Goal: Transaction & Acquisition: Obtain resource

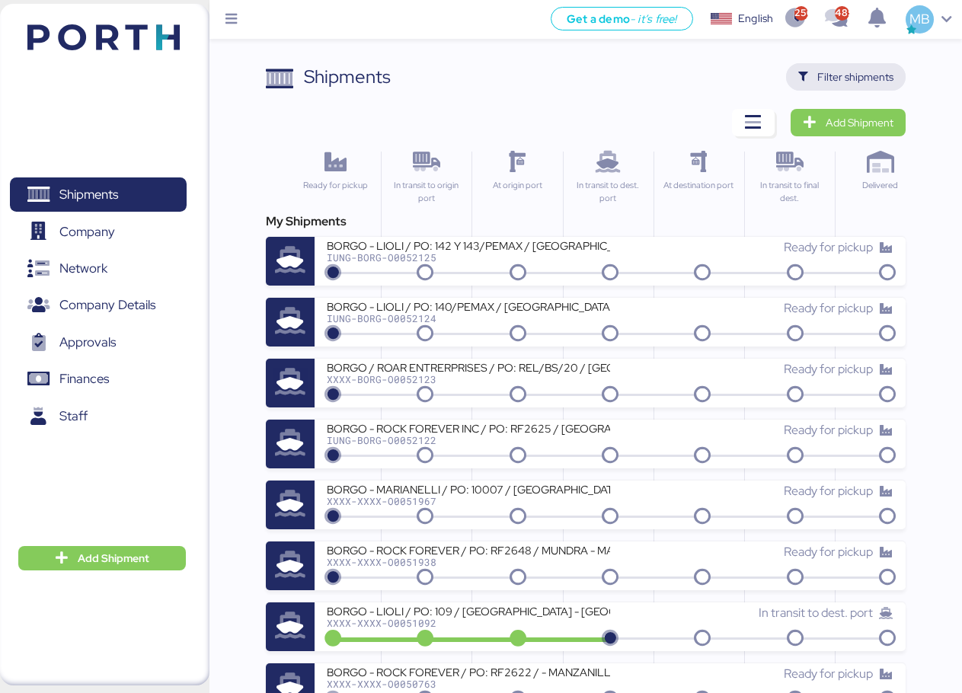
click at [864, 77] on span "Filter shipments" at bounding box center [855, 77] width 76 height 18
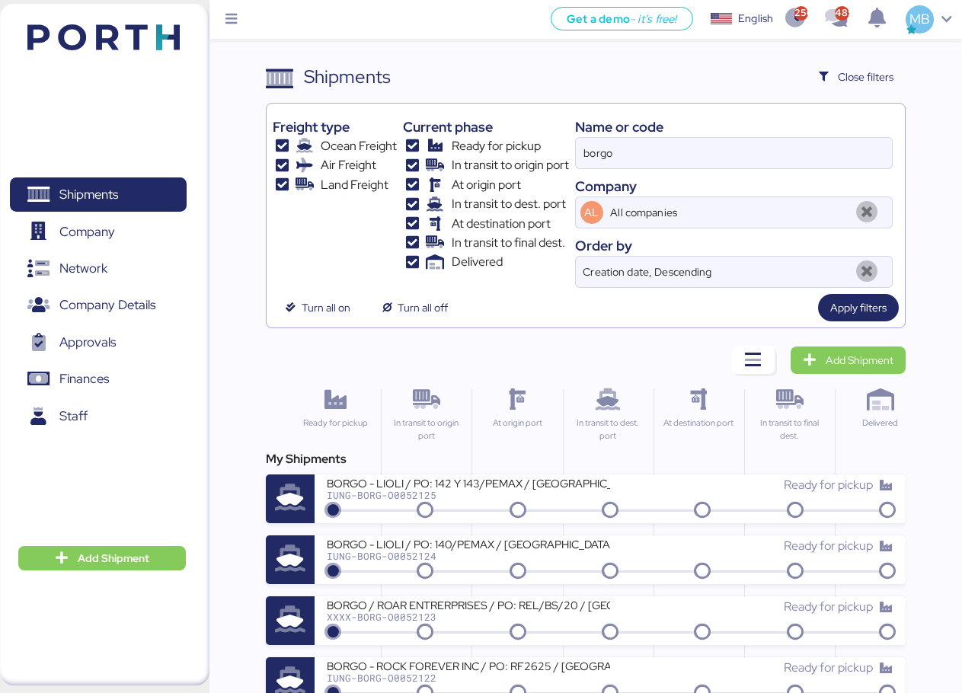
click at [778, 355] on div "Add Shipment" at bounding box center [819, 359] width 174 height 27
click at [764, 359] on span "button" at bounding box center [753, 359] width 43 height 27
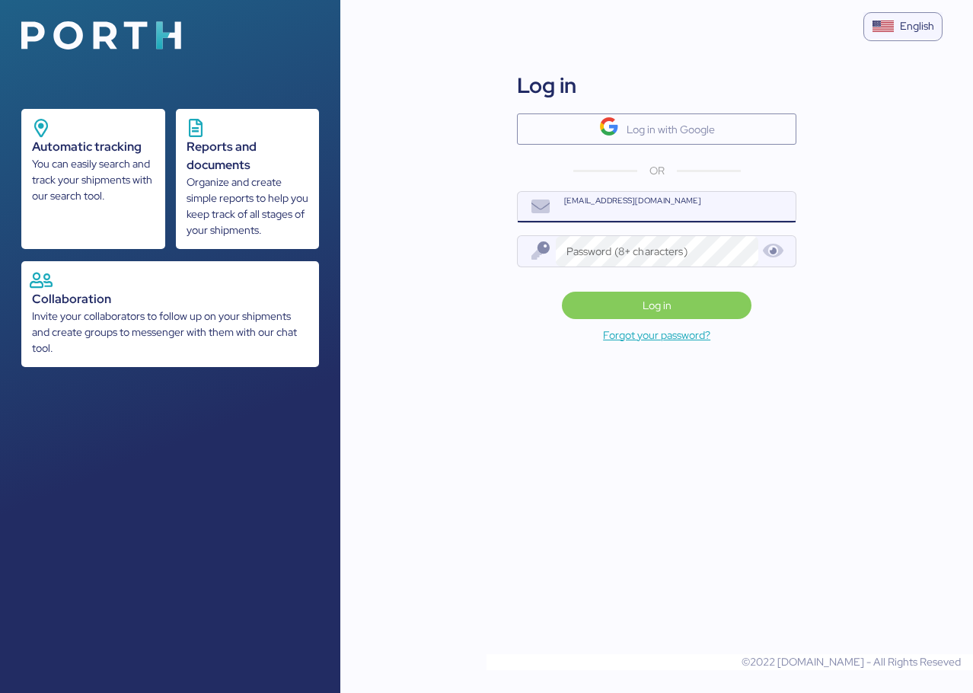
type input "[PERSON_NAME][EMAIL_ADDRESS][DOMAIN_NAME]"
click at [610, 311] on span "Log in" at bounding box center [656, 305] width 165 height 21
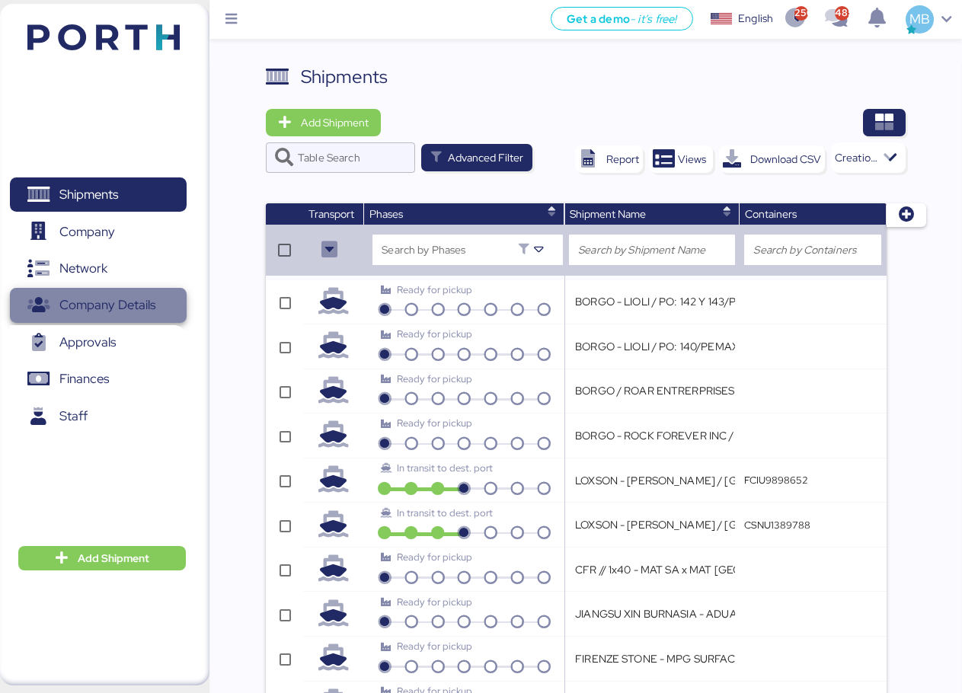
click at [145, 308] on span "Company Details" at bounding box center [107, 305] width 96 height 22
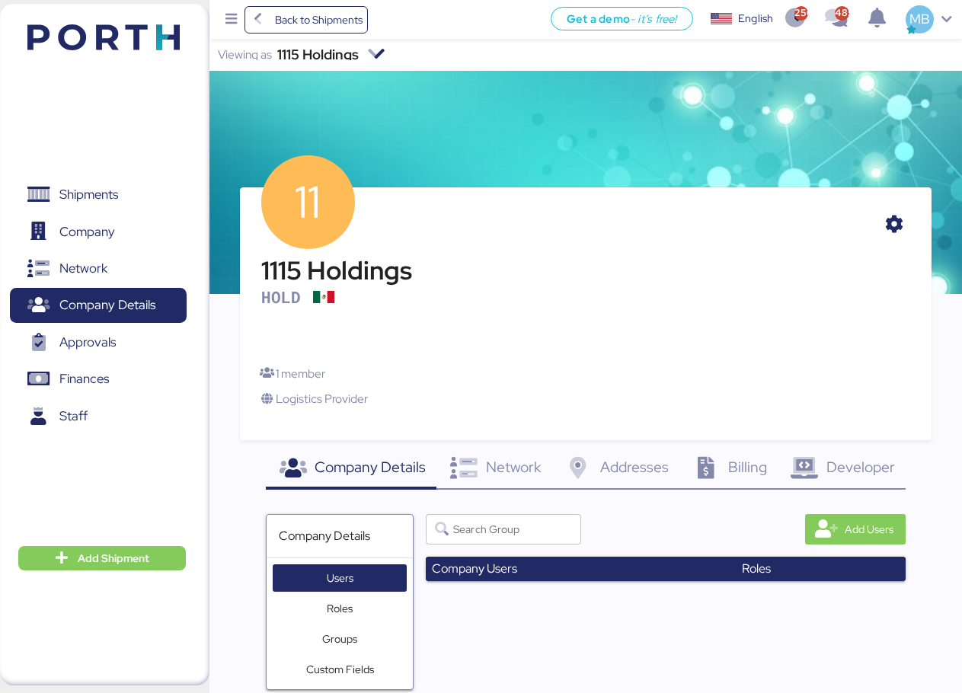
click at [356, 55] on div "1115 Holdings" at bounding box center [317, 54] width 81 height 11
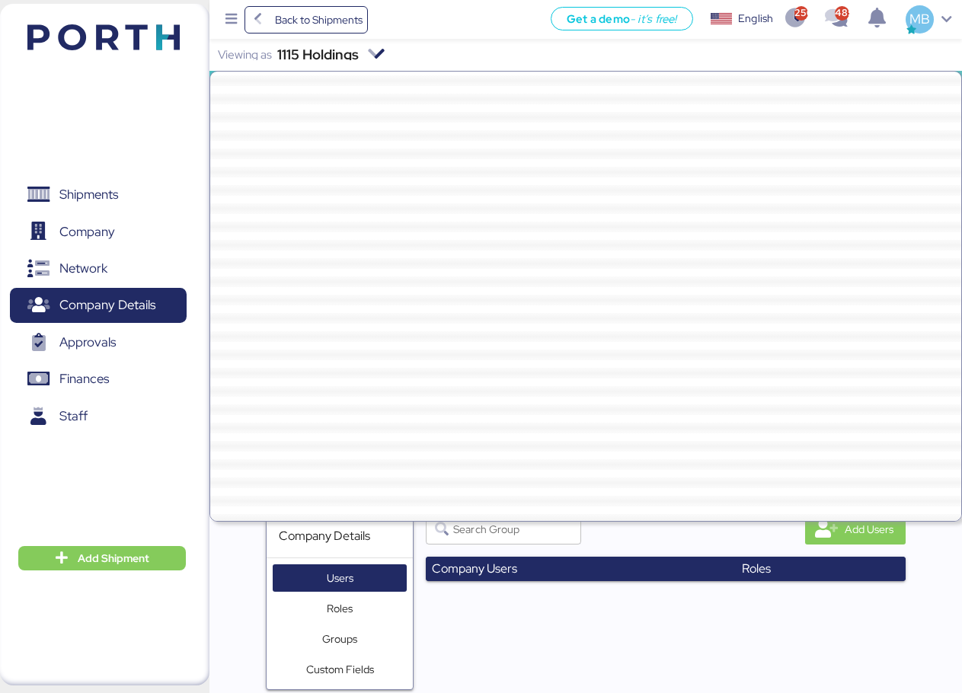
scroll to position [42152, 0]
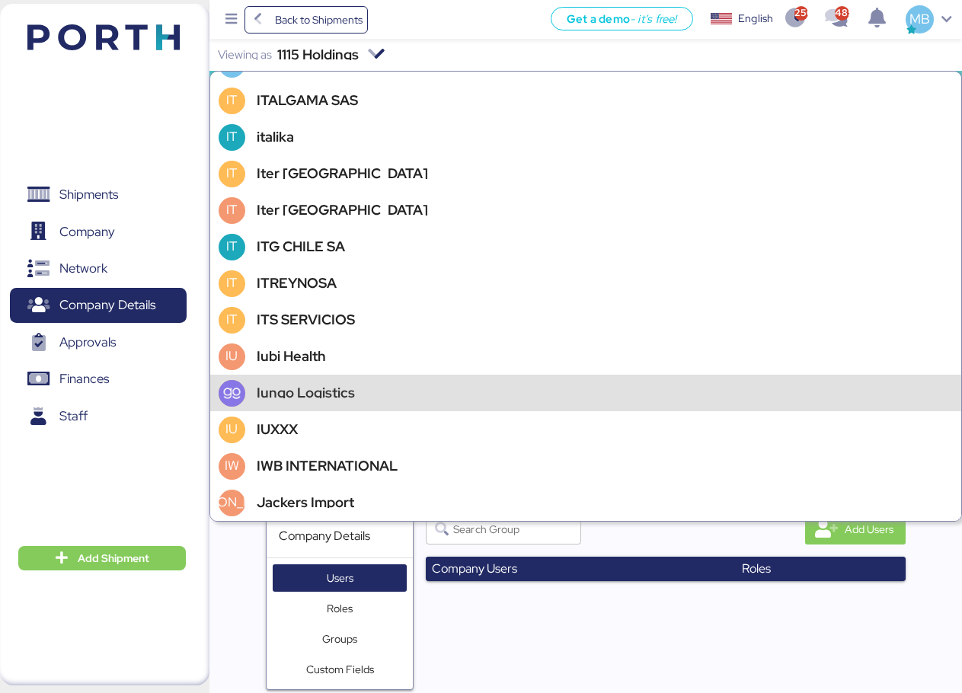
click at [305, 387] on div "Iungo Logistics" at bounding box center [585, 393] width 751 height 37
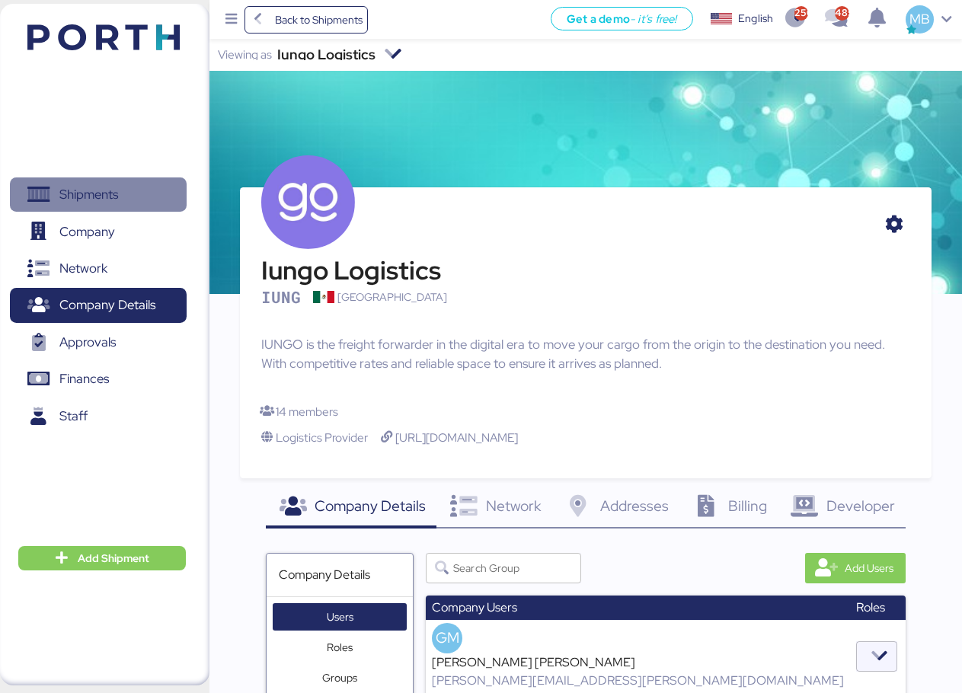
click at [101, 199] on span "Shipments" at bounding box center [88, 195] width 59 height 22
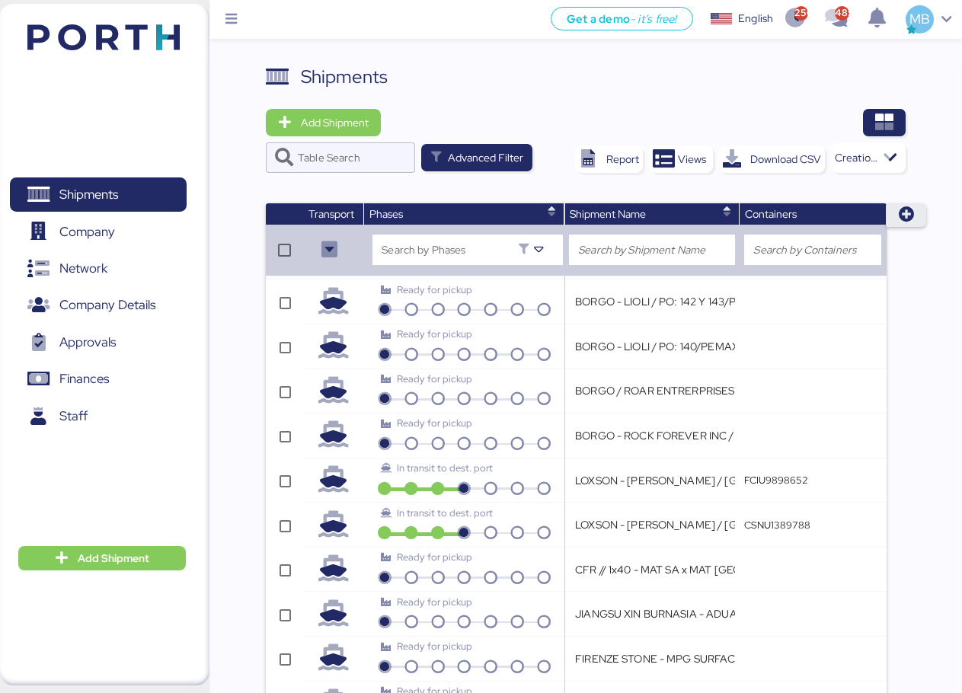
click at [899, 217] on icon "button" at bounding box center [907, 215] width 16 height 16
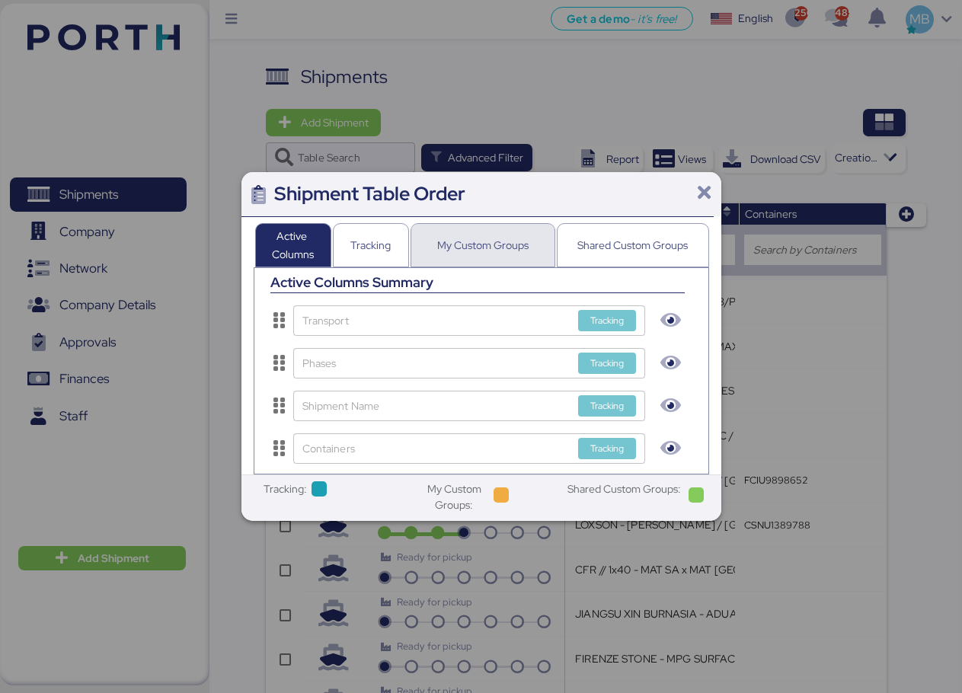
click at [502, 244] on div "My Custom Groups" at bounding box center [482, 245] width 91 height 18
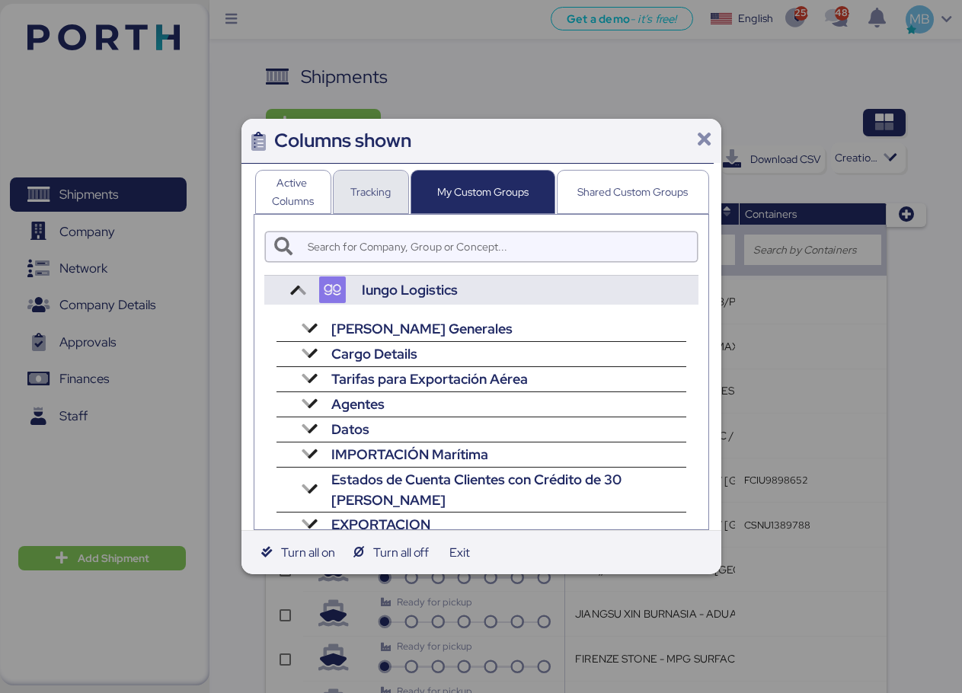
click at [361, 200] on div "Tracking" at bounding box center [370, 192] width 40 height 18
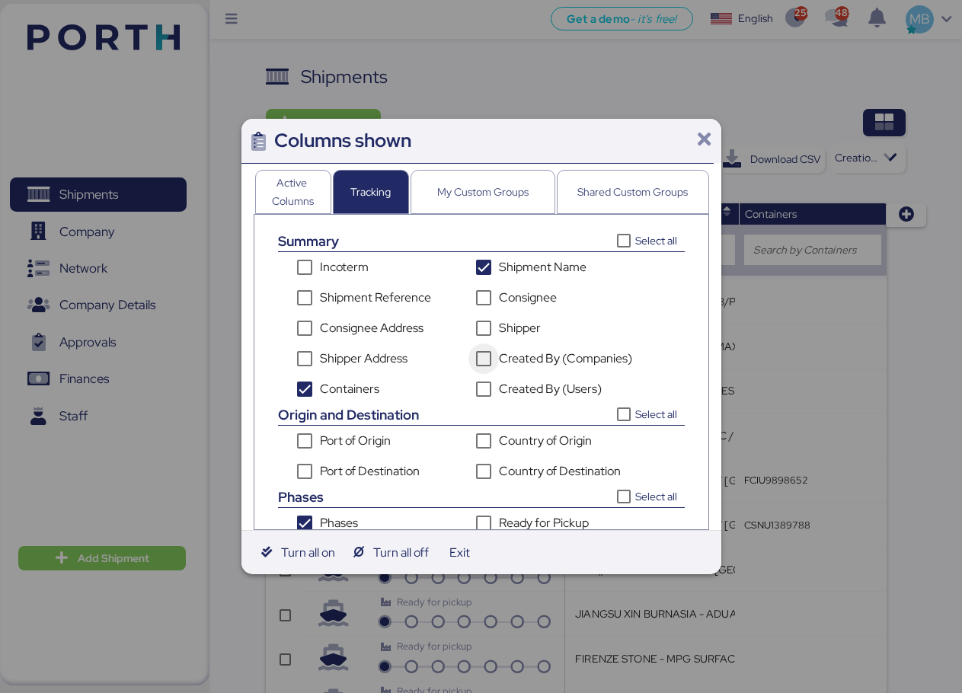
click at [486, 362] on icon "Created By (Companies)" at bounding box center [483, 359] width 12 height 12
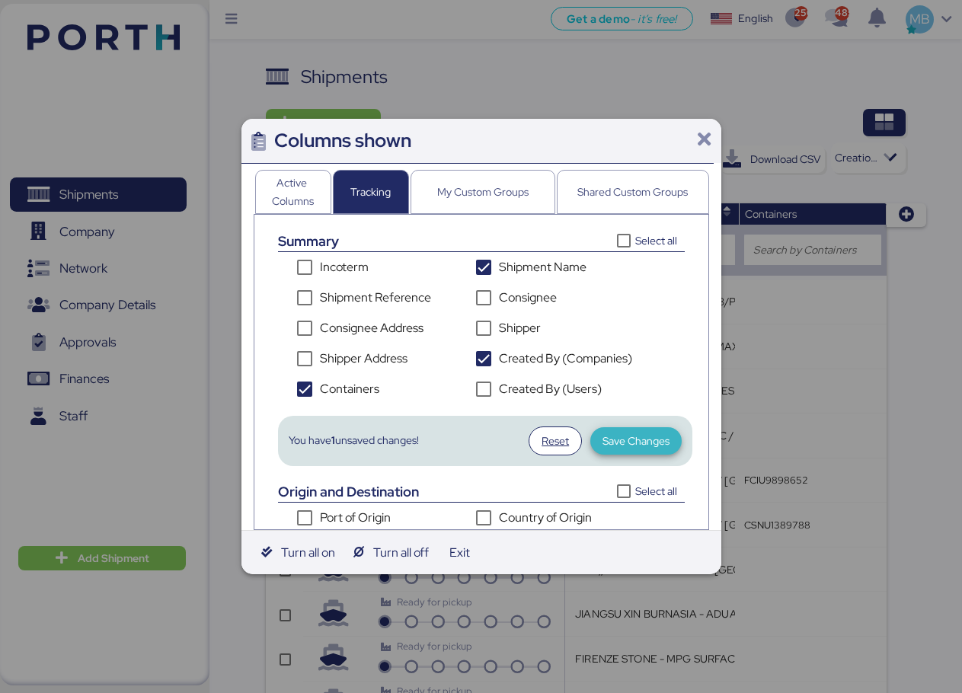
click at [639, 437] on span "Save Changes" at bounding box center [635, 441] width 67 height 18
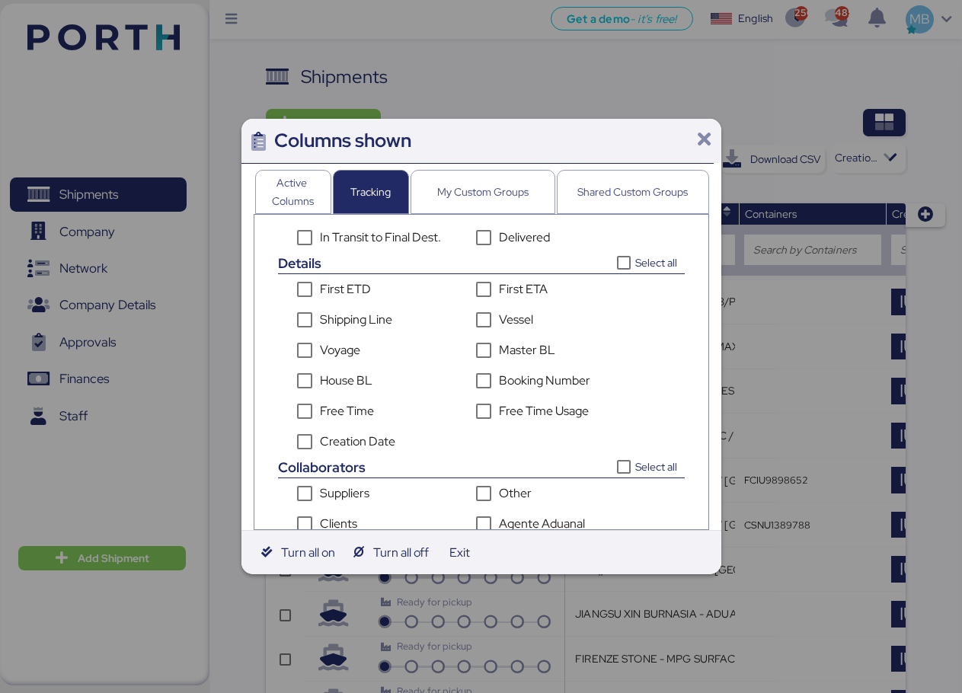
scroll to position [433, 0]
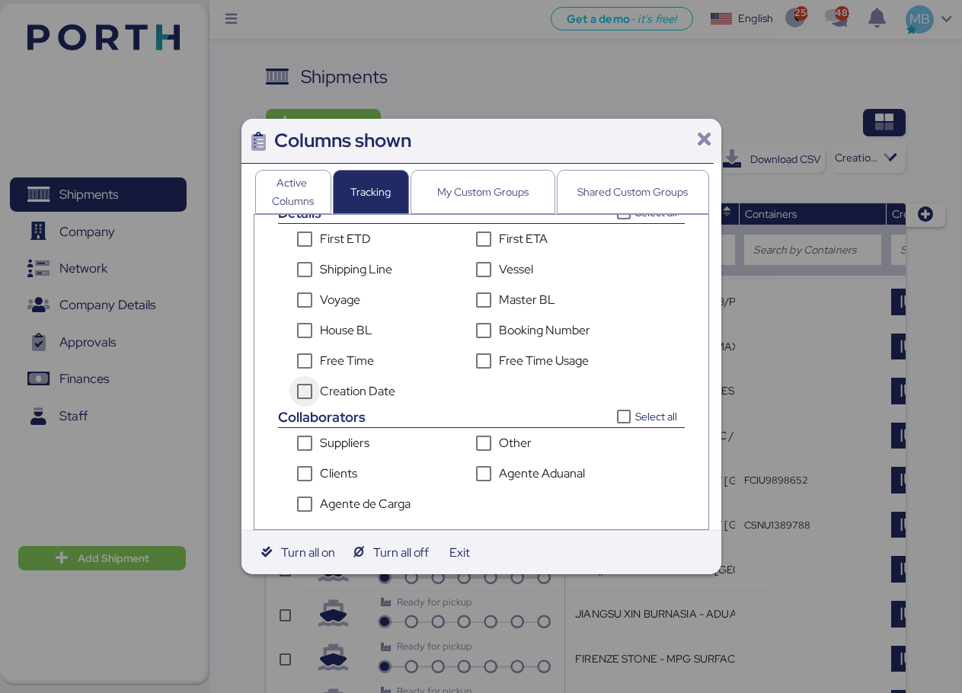
drag, startPoint x: 315, startPoint y: 385, endPoint x: 365, endPoint y: 392, distance: 50.0
click at [314, 385] on div "Creation Date" at bounding box center [304, 391] width 30 height 30
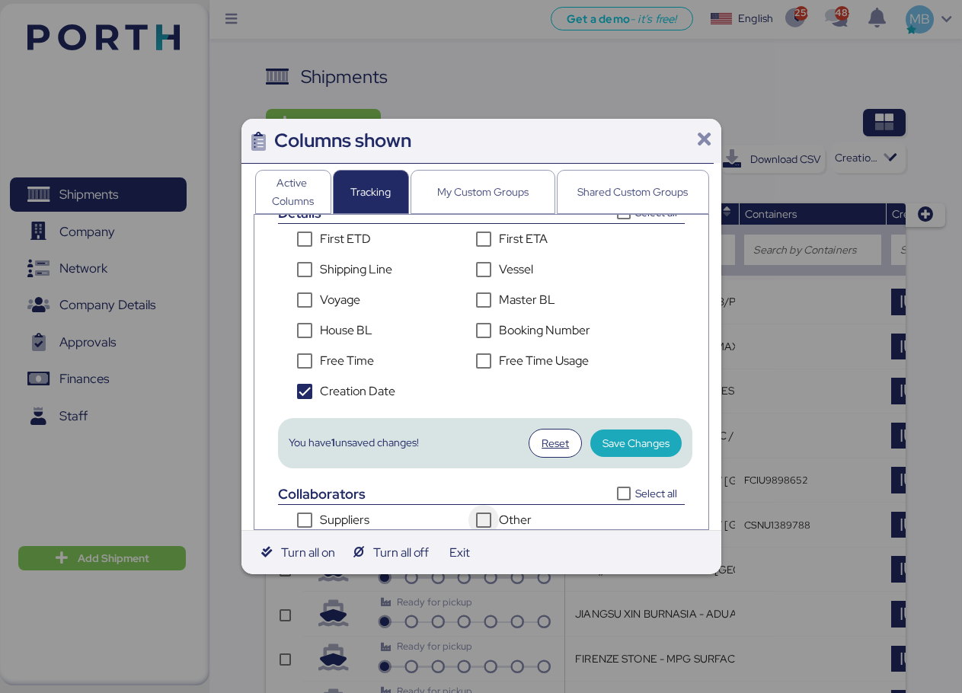
click at [619, 440] on span "Save Changes" at bounding box center [635, 443] width 67 height 18
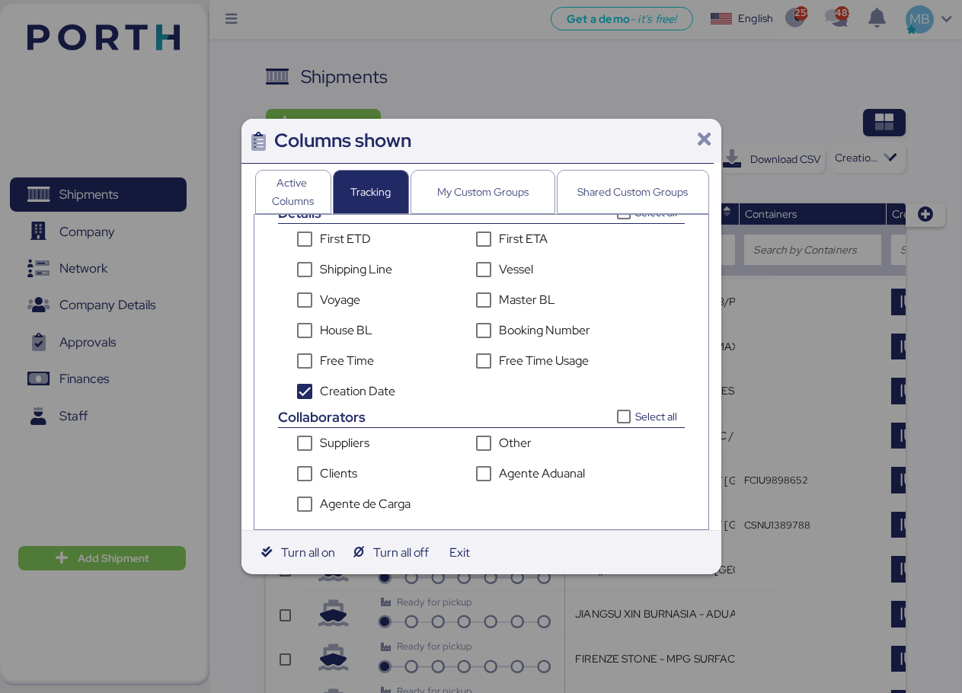
click at [705, 142] on icon at bounding box center [703, 139] width 19 height 19
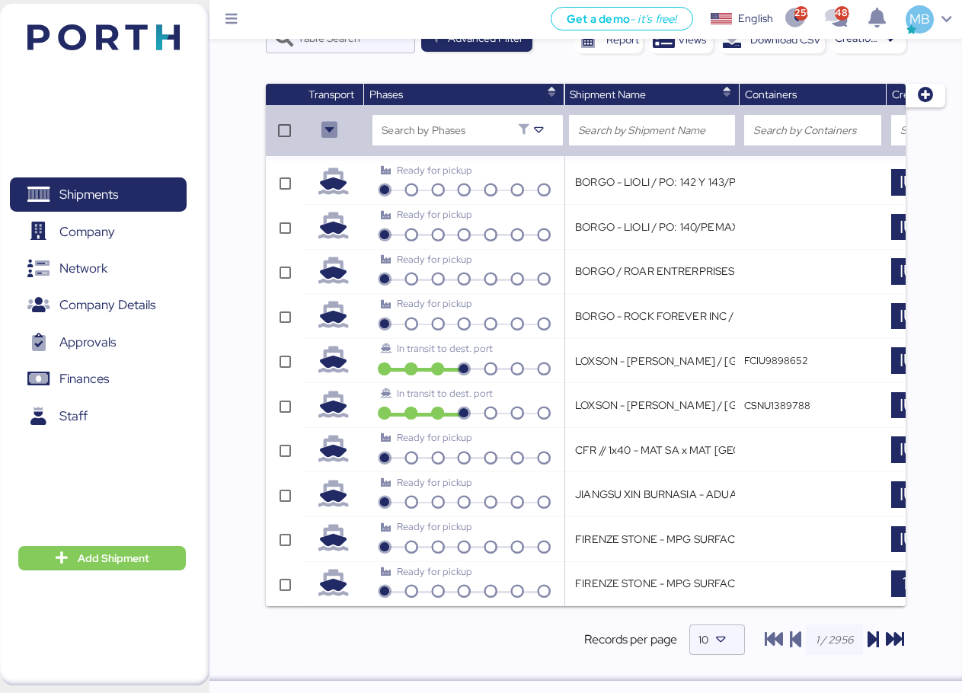
scroll to position [0, 369]
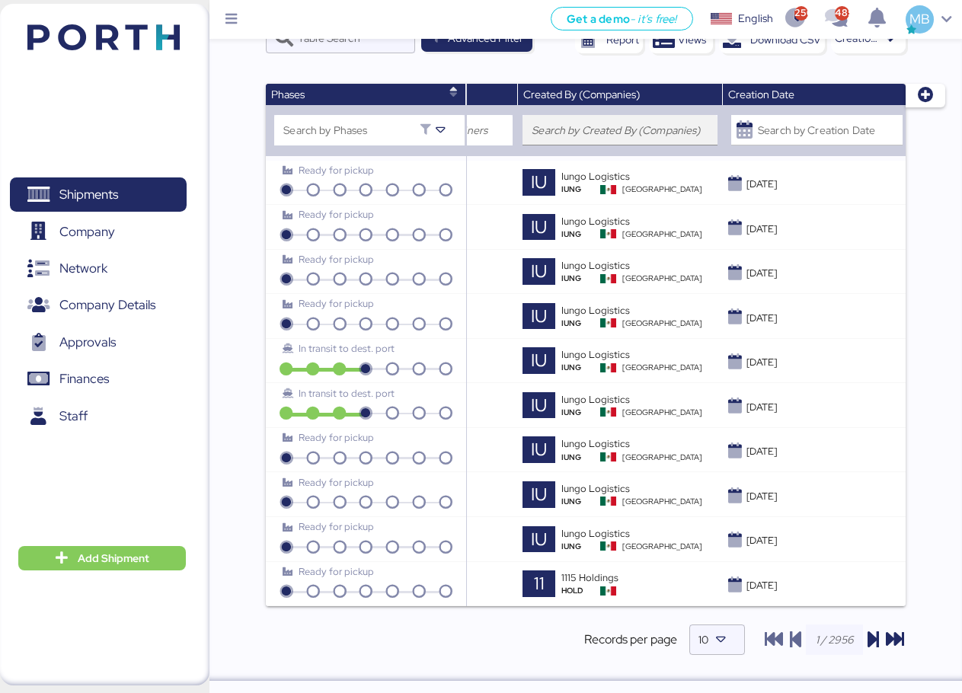
click at [638, 124] on input "search" at bounding box center [620, 130] width 177 height 18
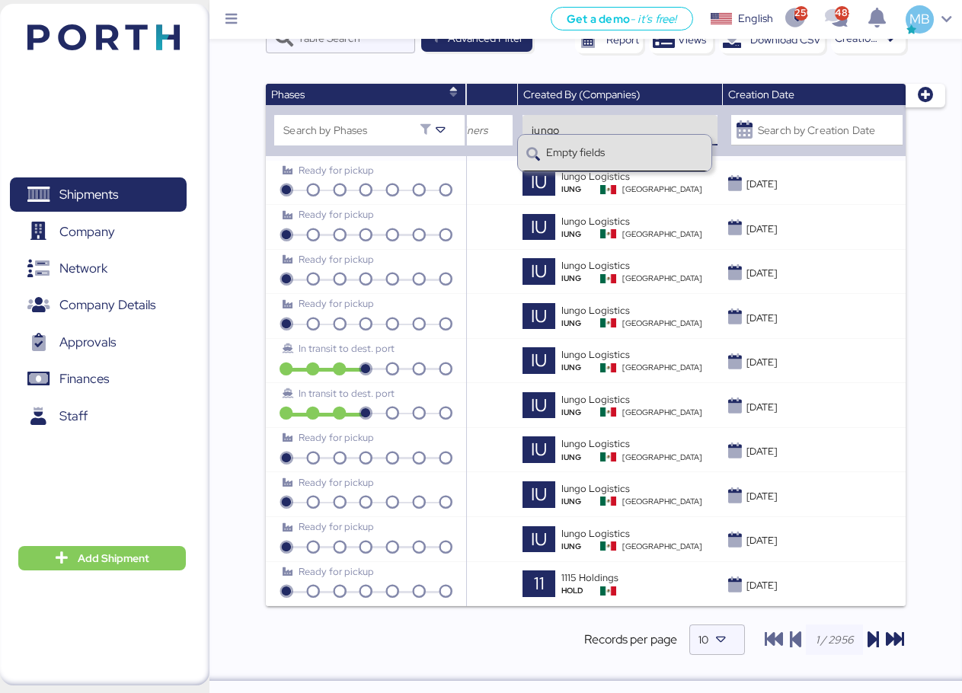
type input "empty"
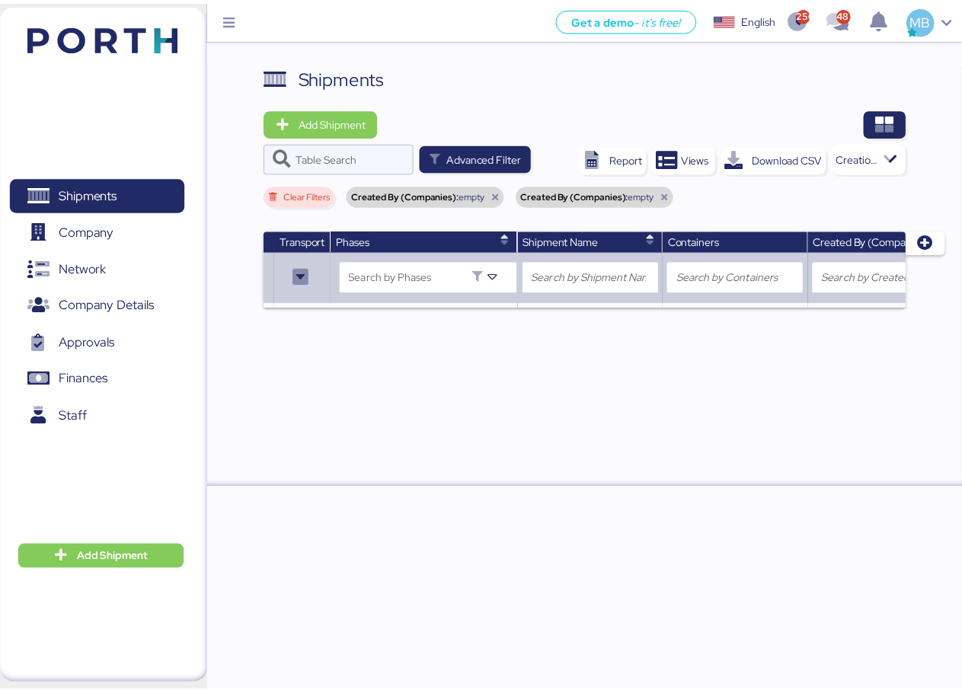
scroll to position [0, 220]
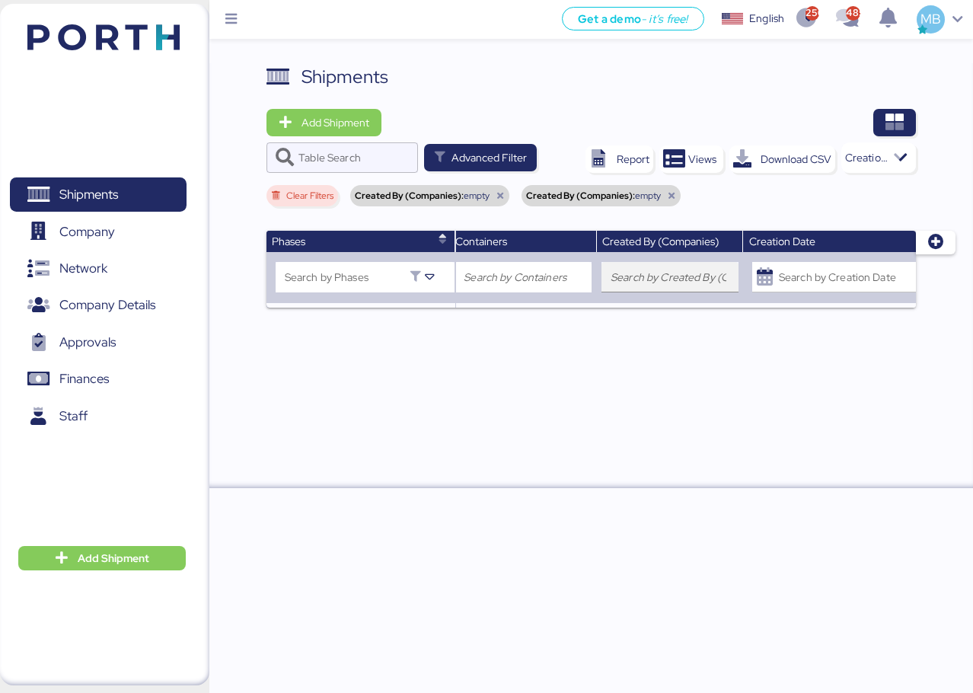
click at [677, 276] on input "search" at bounding box center [670, 277] width 119 height 18
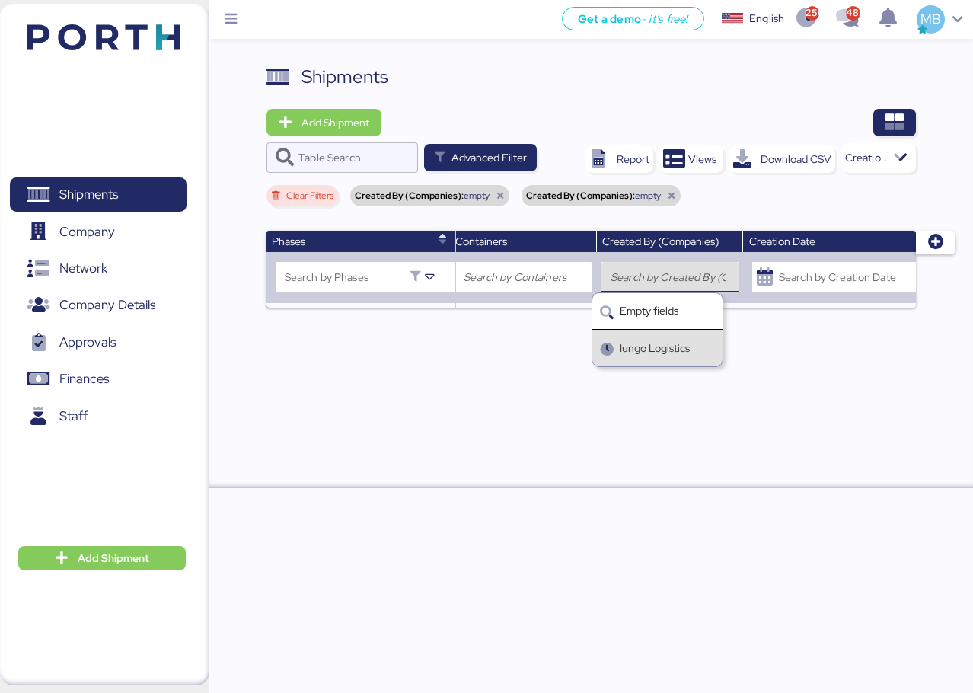
click at [659, 345] on div "Iungo Logistics" at bounding box center [655, 348] width 70 height 16
type input "Iungo Logistics"
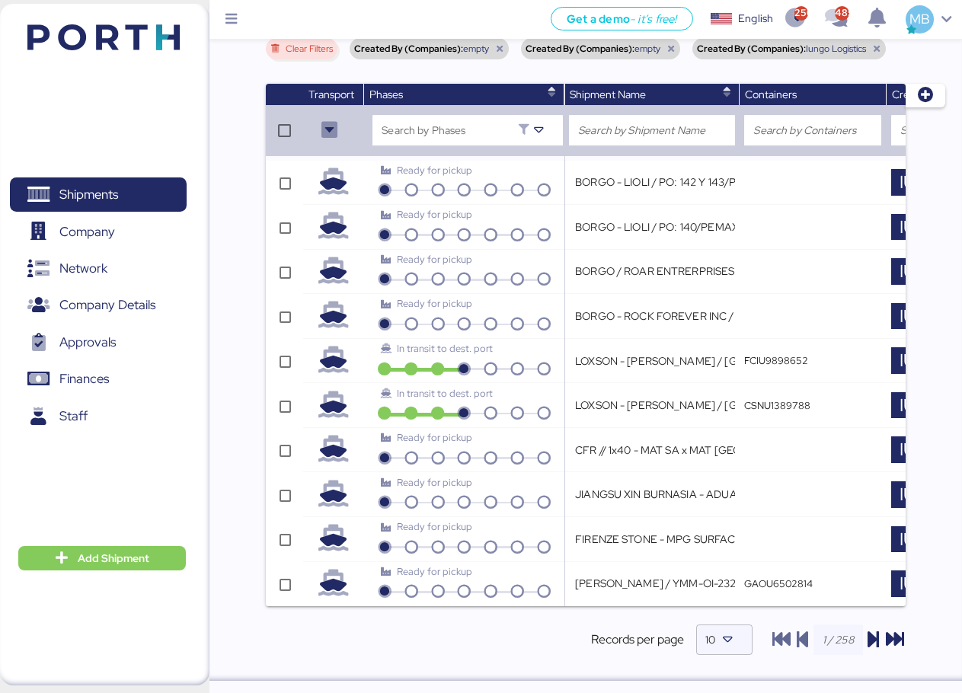
scroll to position [0, 369]
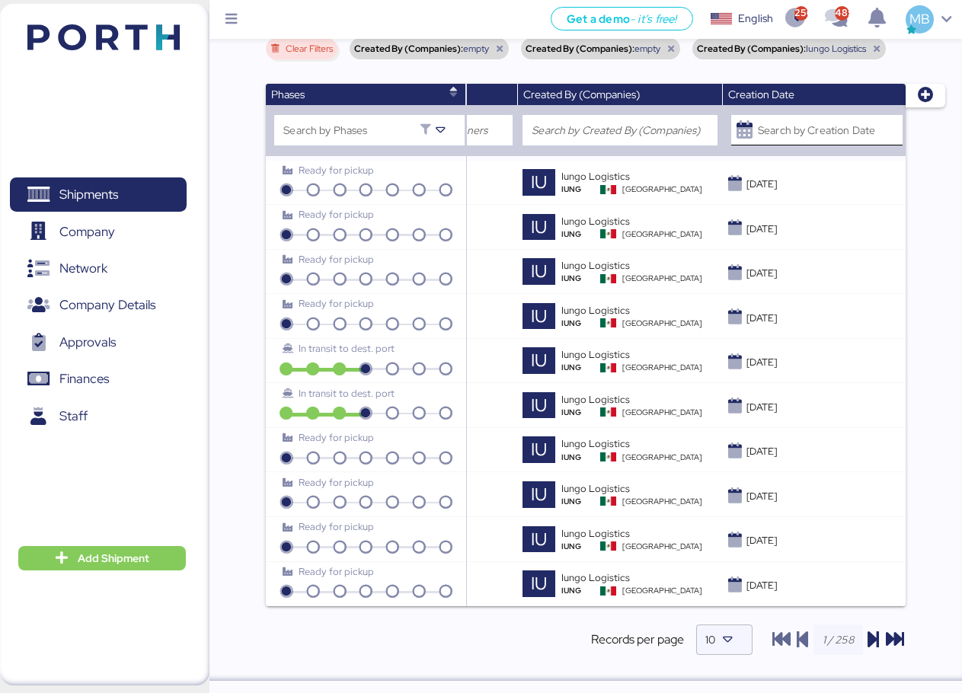
click at [813, 120] on input "Search by Creation Date" at bounding box center [830, 130] width 145 height 30
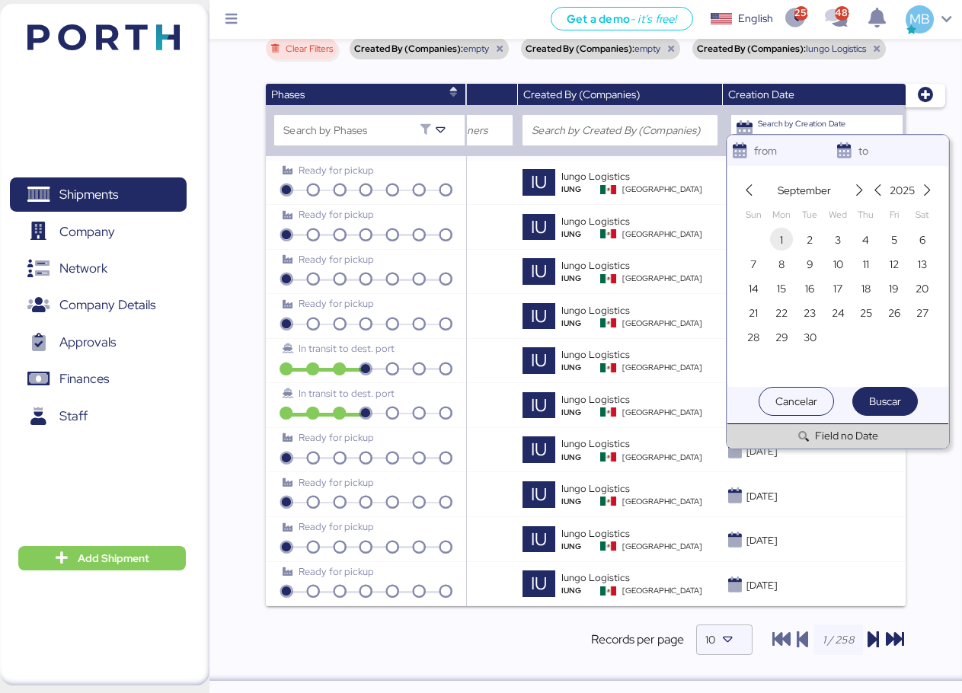
click at [783, 238] on span "1" at bounding box center [781, 240] width 3 height 18
click at [813, 344] on span "30" at bounding box center [809, 337] width 13 height 18
type input "Sep 1, 2025"
type input "Sep 30, 2025"
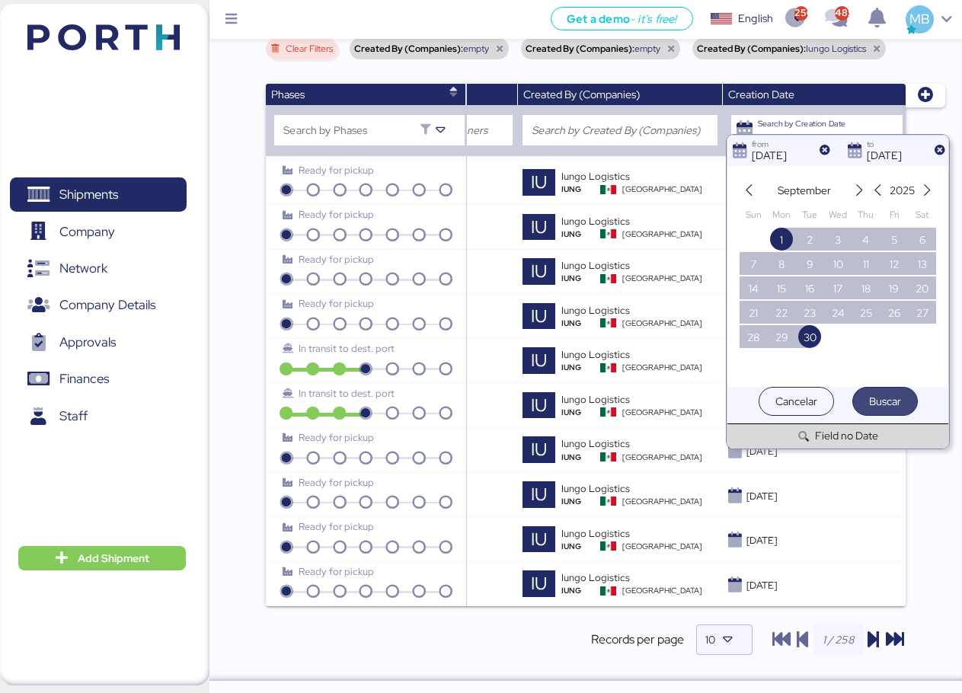
click at [896, 400] on span "Buscar" at bounding box center [885, 401] width 32 height 18
type input "Sep 1, 2025 - Sep 30, 2025"
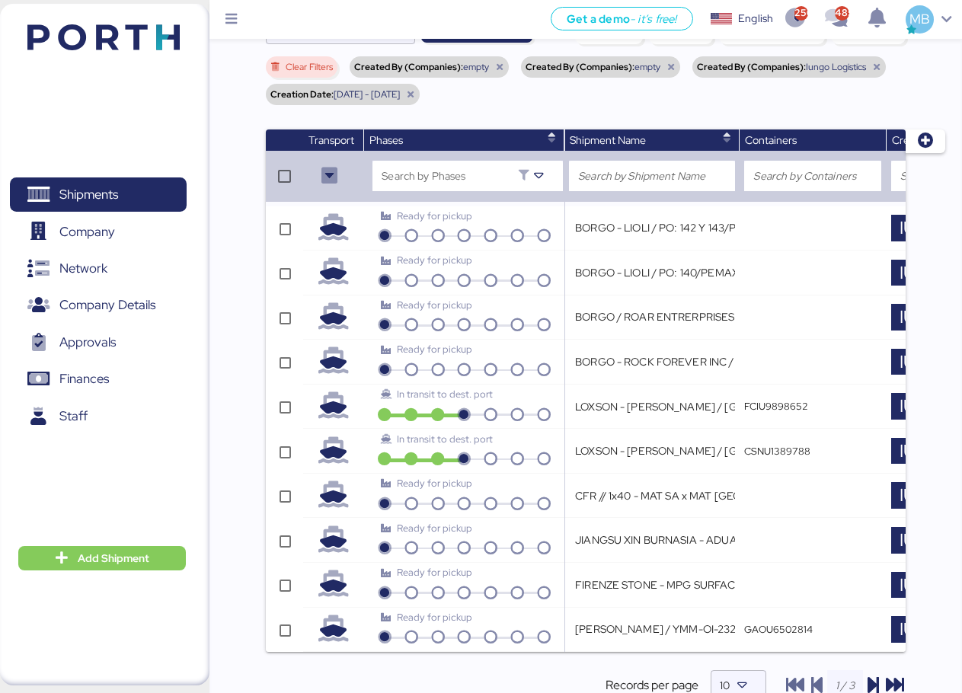
scroll to position [186, 0]
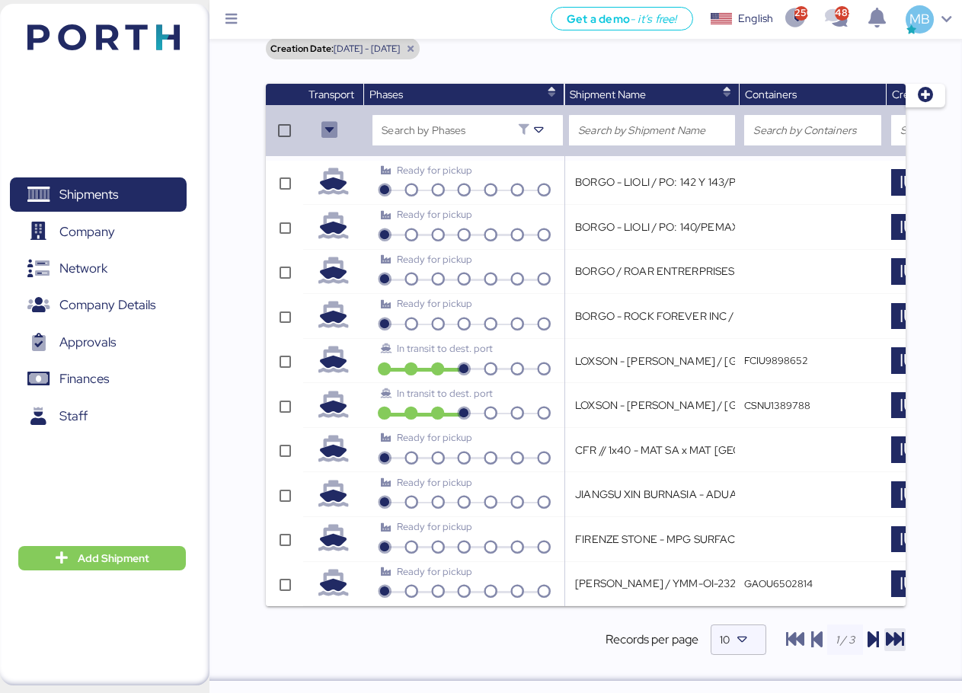
click at [894, 634] on icon "button" at bounding box center [895, 640] width 18 height 18
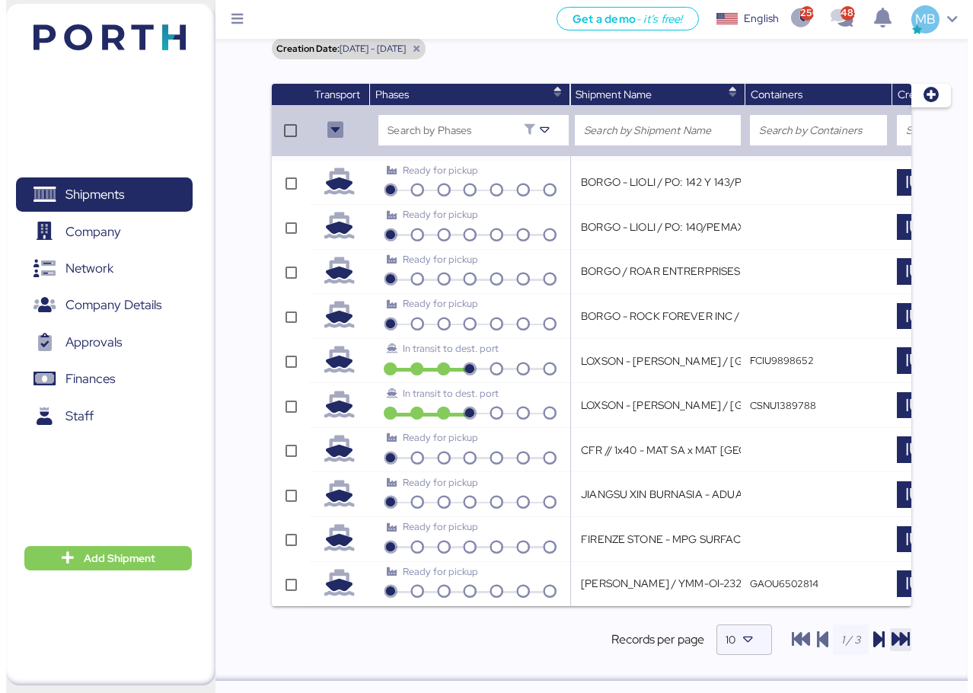
scroll to position [0, 0]
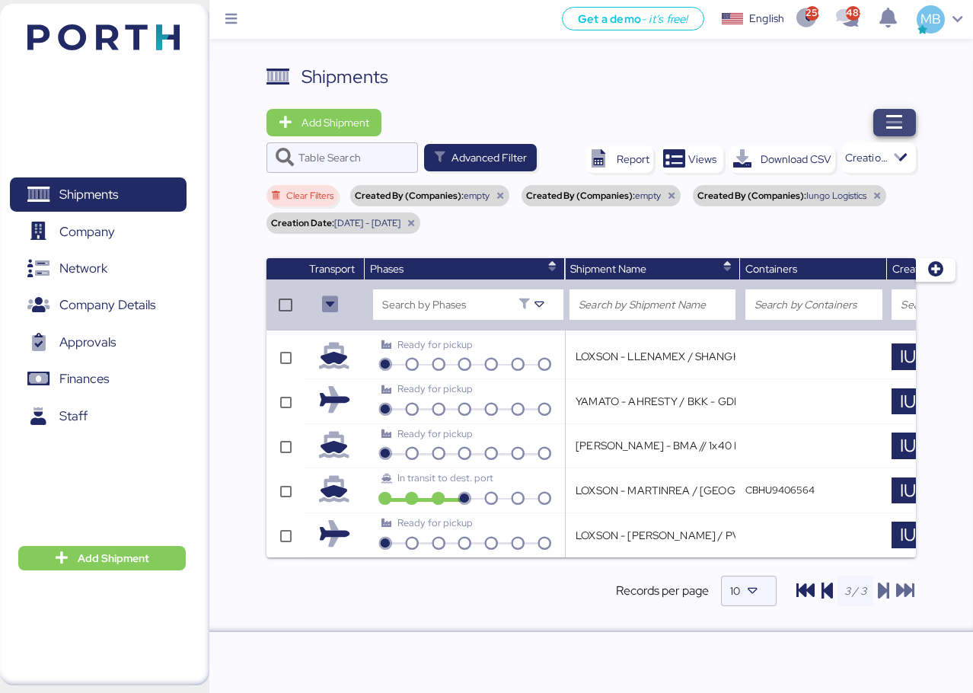
click at [911, 129] on span "button" at bounding box center [894, 122] width 43 height 27
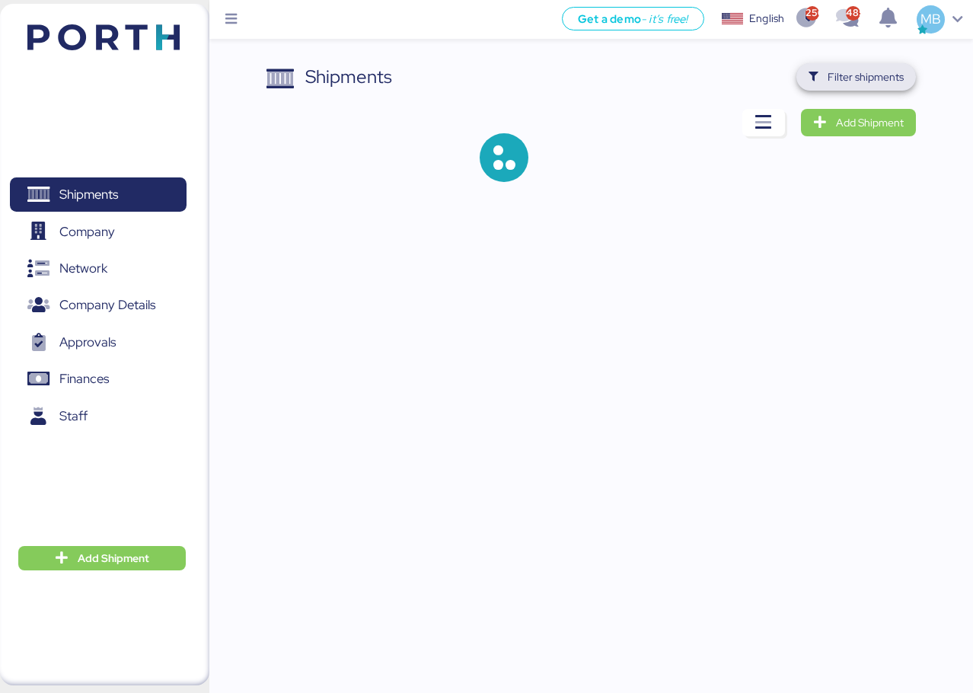
click at [873, 85] on span "Filter shipments" at bounding box center [866, 77] width 76 height 18
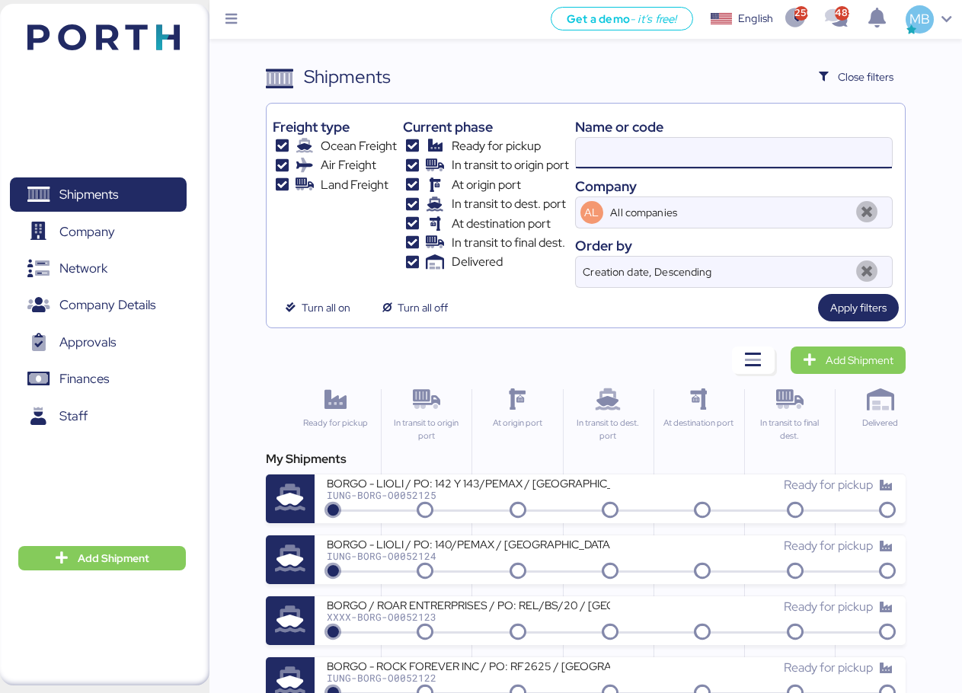
click at [720, 151] on input at bounding box center [734, 153] width 316 height 30
paste input "O0052017"
type input "O0052017"
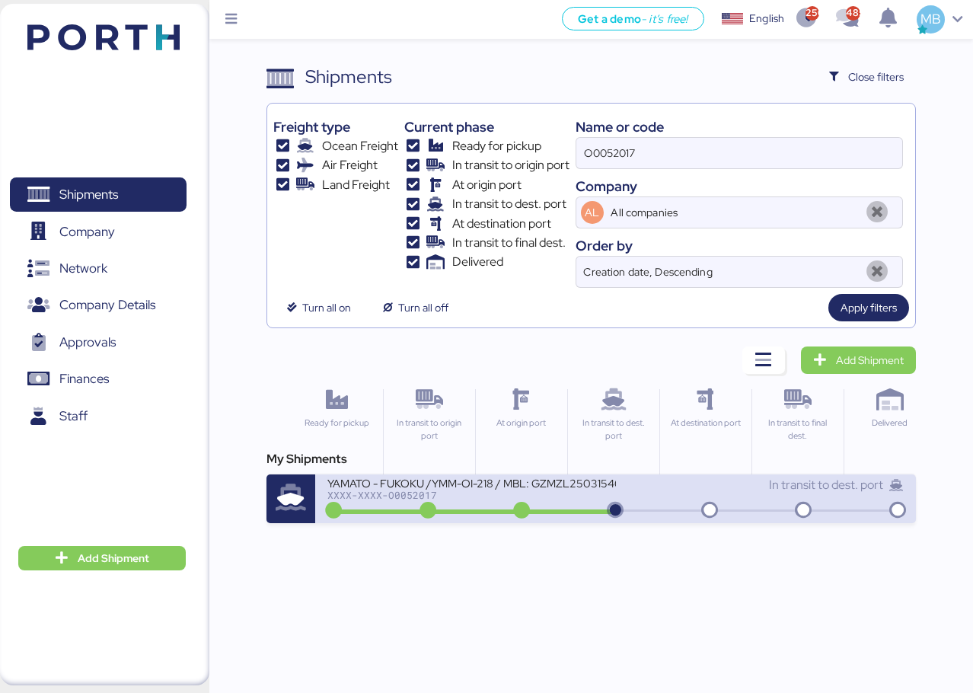
click at [502, 492] on div "XXXX-XXXX-O0052017" at bounding box center [471, 495] width 288 height 11
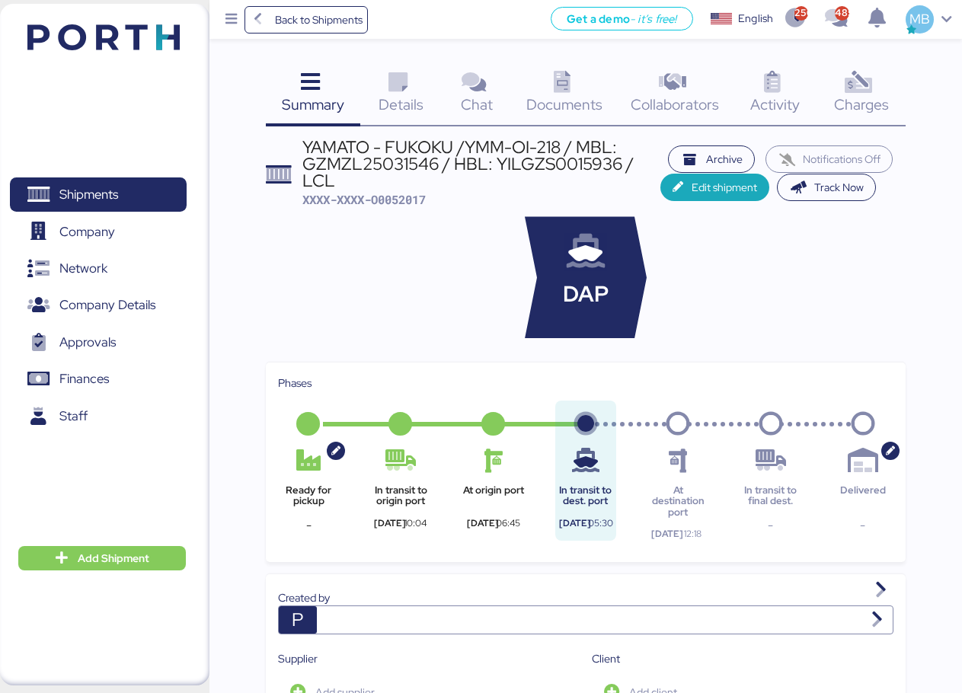
click at [878, 102] on span "Charges" at bounding box center [861, 104] width 55 height 20
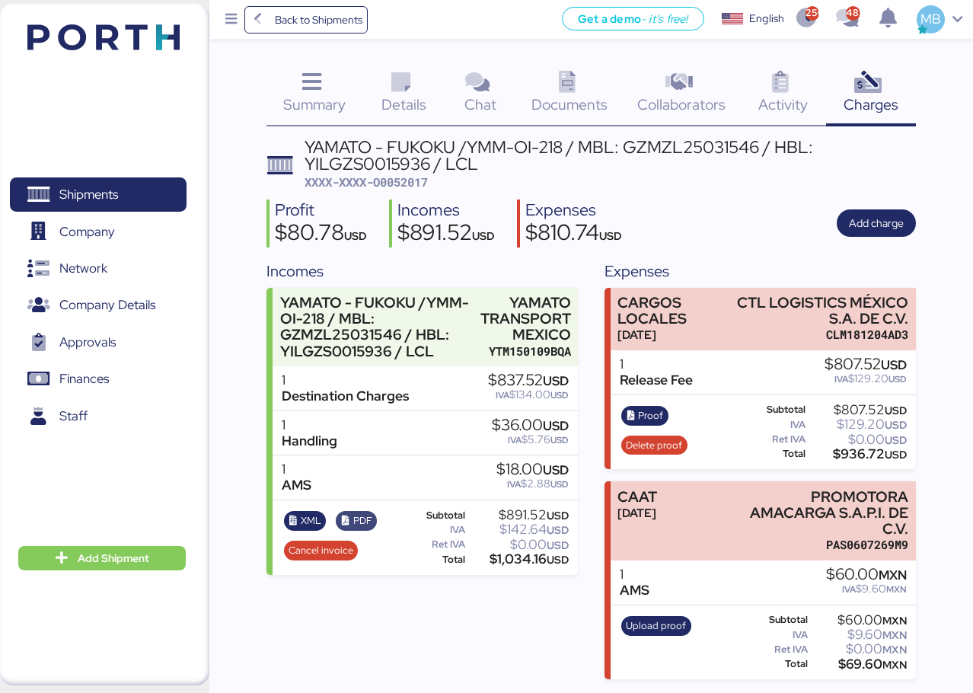
click at [360, 522] on span "PDF" at bounding box center [362, 520] width 19 height 17
click at [313, 524] on span "XML" at bounding box center [311, 520] width 21 height 17
